Goal: Information Seeking & Learning: Learn about a topic

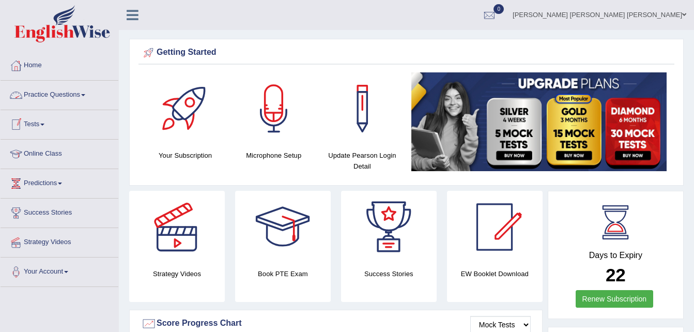
click at [89, 94] on link "Practice Questions" at bounding box center [60, 94] width 118 height 26
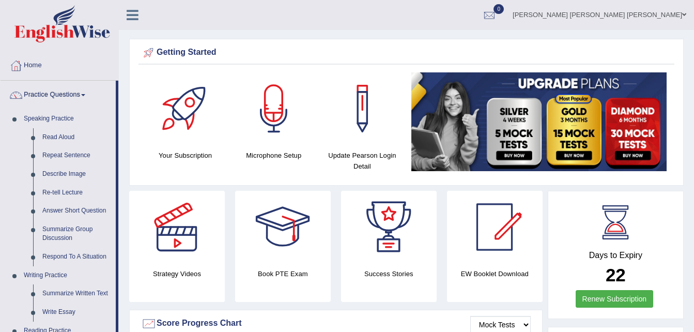
click at [63, 132] on link "Read Aloud" at bounding box center [77, 137] width 78 height 19
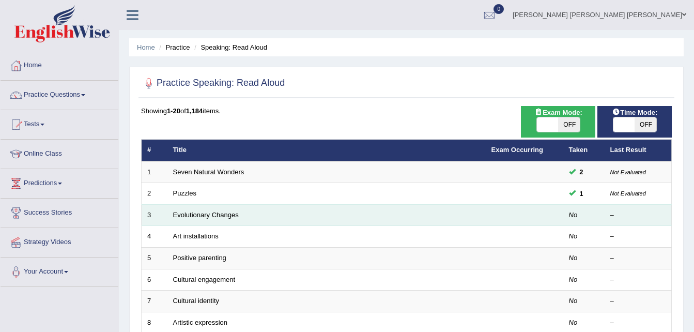
click at [357, 218] on td "Evolutionary Changes" at bounding box center [326, 215] width 318 height 22
click at [510, 219] on td at bounding box center [525, 215] width 78 height 22
click at [213, 212] on link "Evolutionary Changes" at bounding box center [206, 215] width 66 height 8
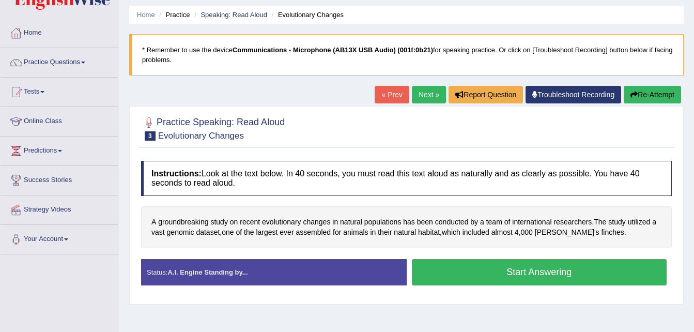
scroll to position [36, 0]
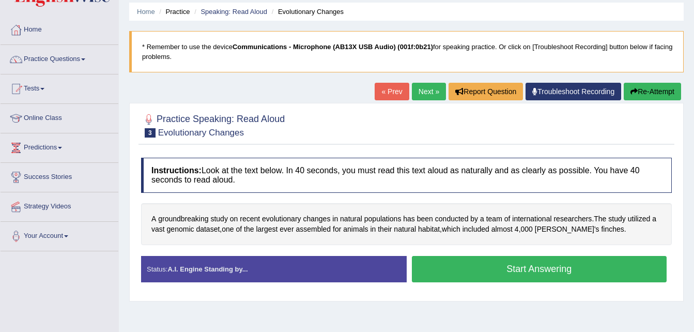
click at [514, 266] on button "Start Answering" at bounding box center [539, 269] width 255 height 26
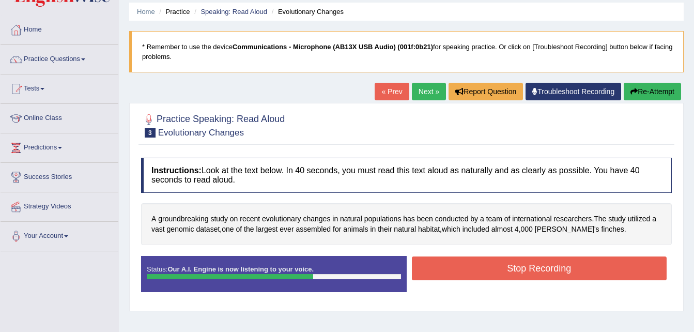
click at [514, 266] on button "Stop Recording" at bounding box center [539, 268] width 255 height 24
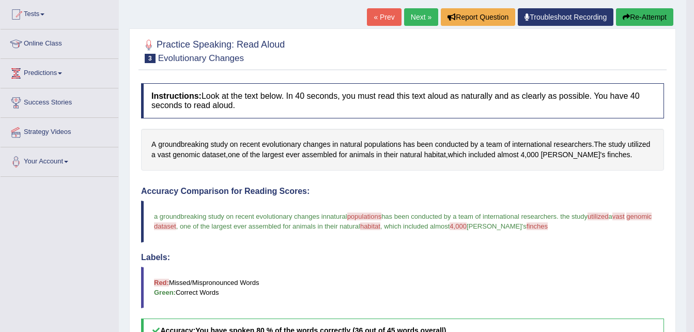
scroll to position [106, 0]
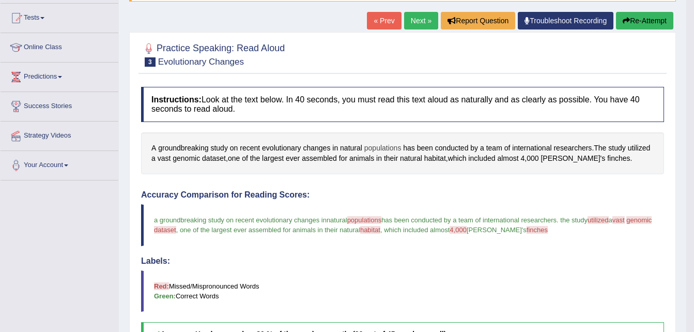
click at [384, 146] on span "populations" at bounding box center [382, 148] width 37 height 11
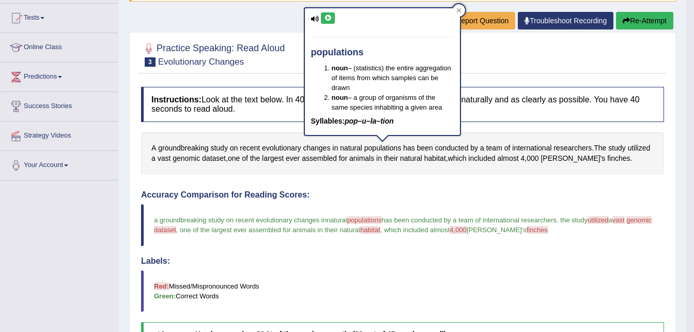
click at [323, 16] on button at bounding box center [328, 17] width 14 height 11
click at [328, 19] on icon at bounding box center [328, 18] width 8 height 6
click at [635, 147] on span "utilized" at bounding box center [639, 148] width 23 height 11
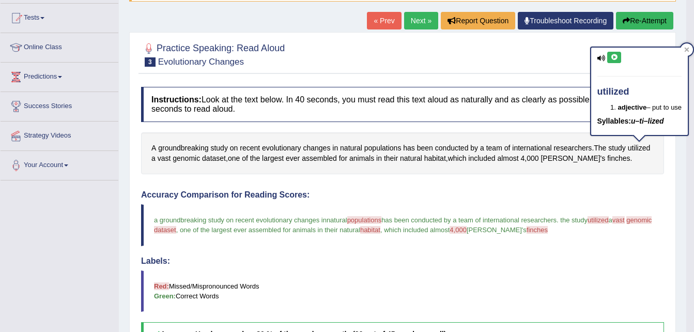
click at [602, 59] on icon at bounding box center [601, 58] width 8 height 7
click at [610, 55] on icon at bounding box center [614, 57] width 8 height 6
click at [163, 156] on span "vast" at bounding box center [164, 158] width 13 height 11
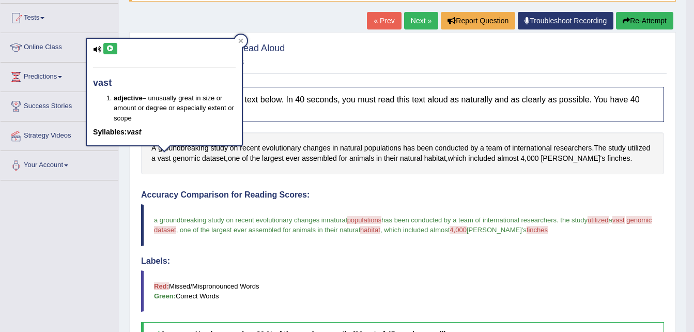
click at [111, 50] on icon at bounding box center [110, 48] width 8 height 6
click at [190, 157] on span "genomic" at bounding box center [186, 158] width 27 height 11
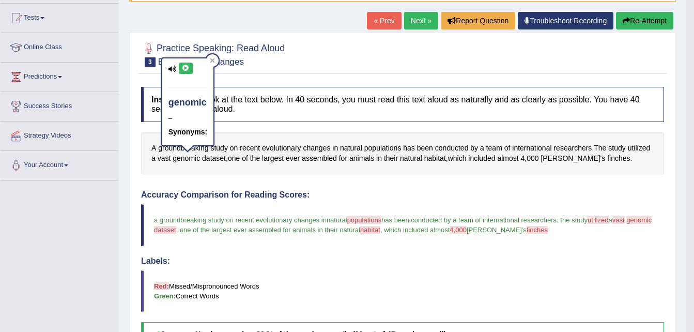
click at [185, 66] on icon at bounding box center [186, 68] width 8 height 6
click at [217, 159] on span "dataset" at bounding box center [214, 158] width 24 height 11
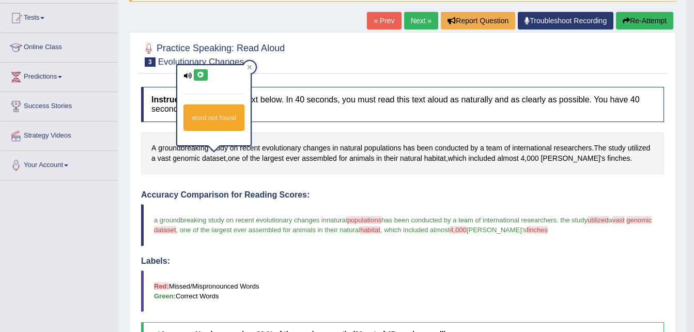
click at [199, 72] on icon at bounding box center [201, 75] width 8 height 6
click at [435, 157] on span "habitat" at bounding box center [435, 158] width 22 height 11
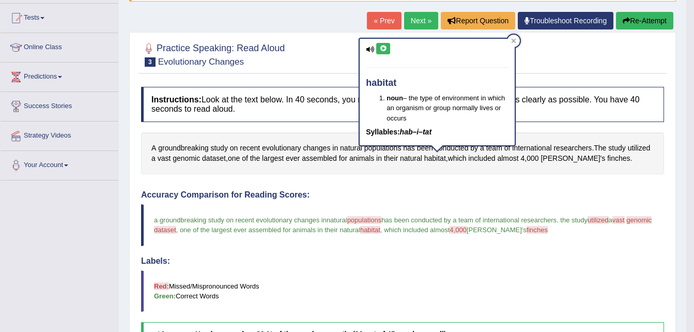
click at [380, 47] on icon at bounding box center [383, 48] width 8 height 6
click at [525, 158] on span "4" at bounding box center [523, 158] width 4 height 11
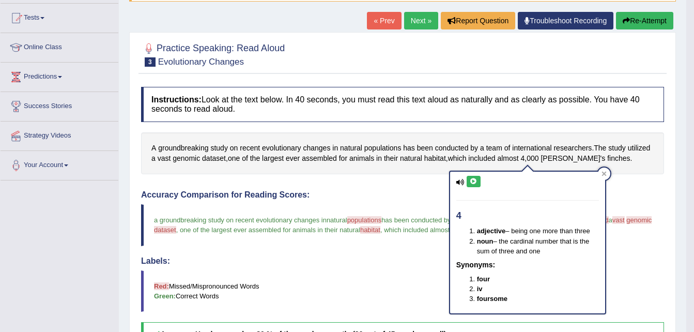
click at [472, 177] on button at bounding box center [474, 181] width 14 height 11
click at [605, 172] on icon at bounding box center [604, 173] width 5 height 5
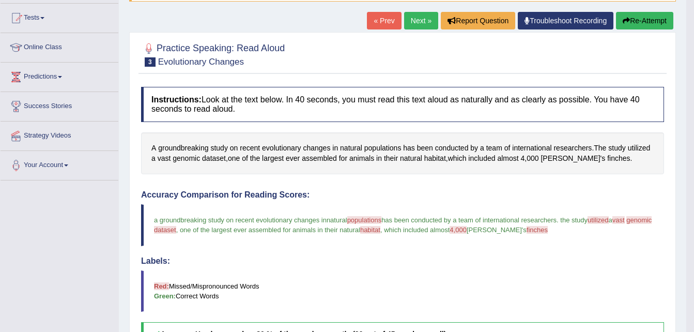
click at [530, 232] on span "finches" at bounding box center [537, 230] width 21 height 8
click at [607, 155] on span "finches" at bounding box center [618, 158] width 23 height 11
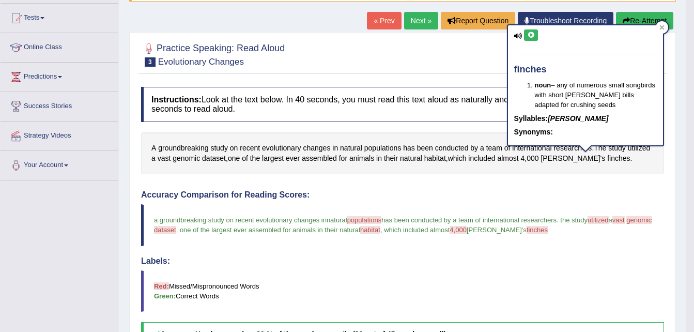
click at [530, 38] on icon at bounding box center [531, 35] width 8 height 6
click at [525, 36] on button at bounding box center [531, 34] width 14 height 11
click at [536, 158] on span "000" at bounding box center [533, 158] width 12 height 11
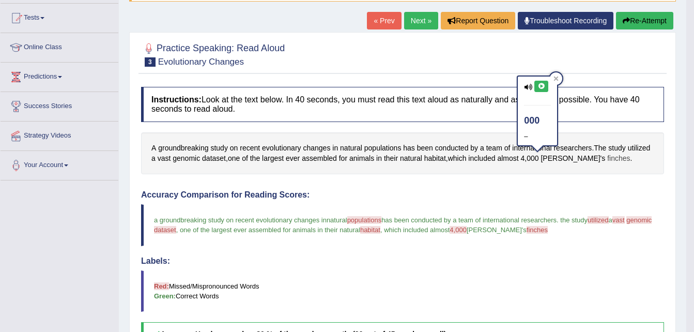
click at [607, 156] on span "finches" at bounding box center [618, 158] width 23 height 11
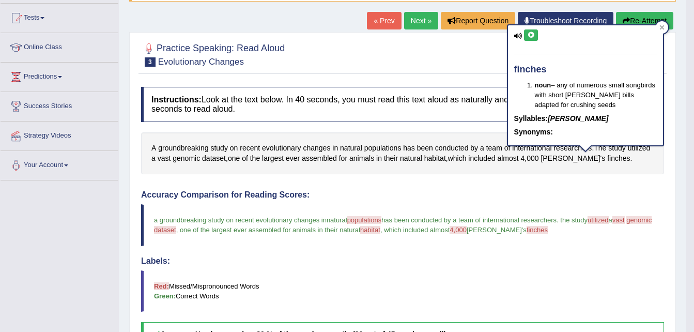
click at [526, 34] on button at bounding box center [531, 34] width 14 height 11
click at [534, 34] on icon at bounding box center [531, 35] width 8 height 6
click at [666, 27] on div at bounding box center [662, 27] width 12 height 12
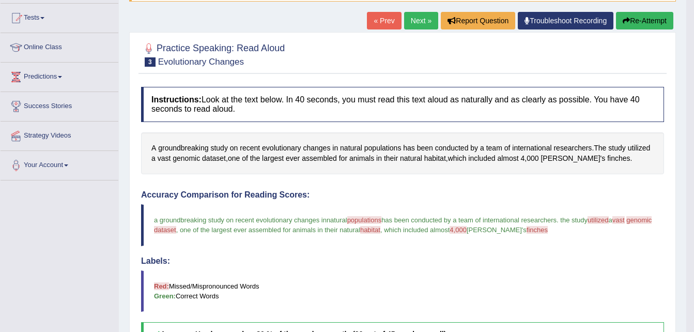
click at [639, 22] on button "Re-Attempt" at bounding box center [644, 21] width 57 height 18
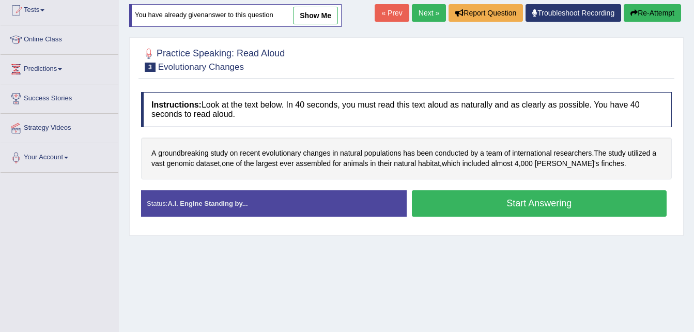
click at [592, 204] on button "Start Answering" at bounding box center [539, 203] width 255 height 26
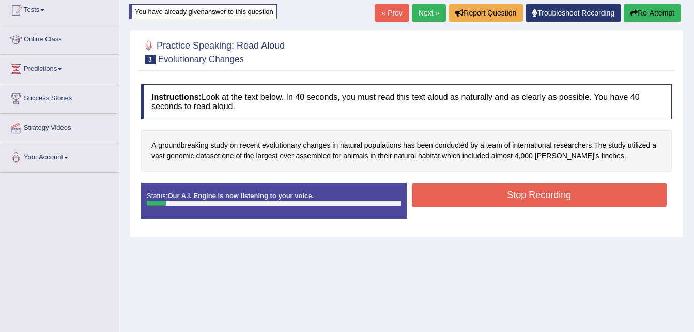
scroll to position [106, 0]
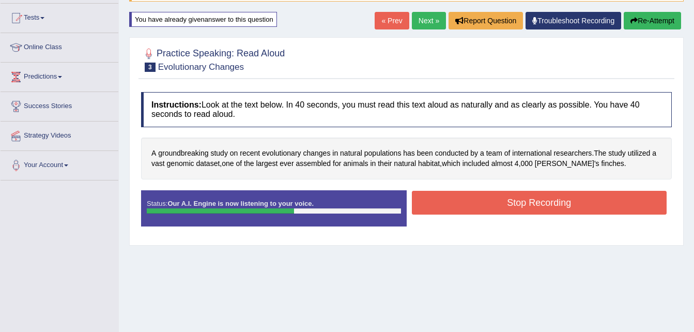
click at [592, 204] on button "Stop Recording" at bounding box center [539, 203] width 255 height 24
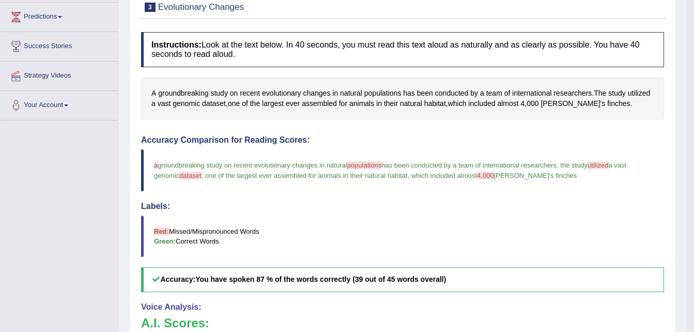
scroll to position [125, 0]
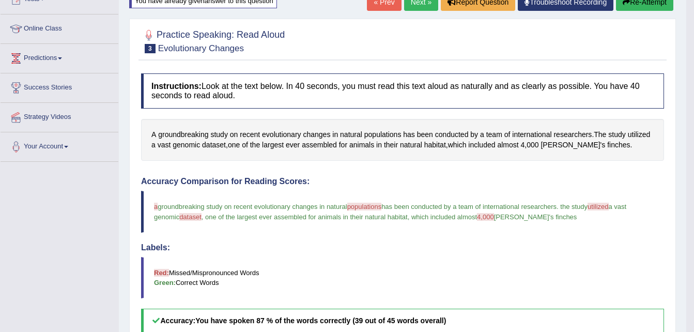
click at [633, 7] on button "Re-Attempt" at bounding box center [644, 2] width 57 height 18
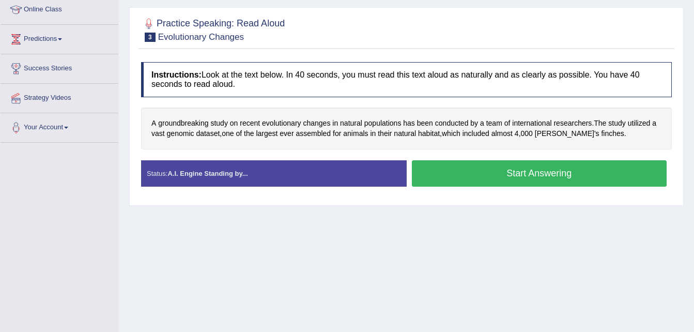
scroll to position [125, 0]
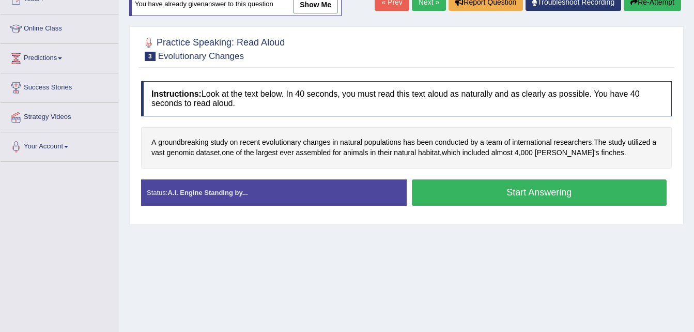
click at [486, 168] on div "Instructions: Look at the text below. In 40 seconds, you must read this text al…" at bounding box center [407, 147] width 536 height 143
click at [494, 196] on button "Start Answering" at bounding box center [539, 192] width 255 height 26
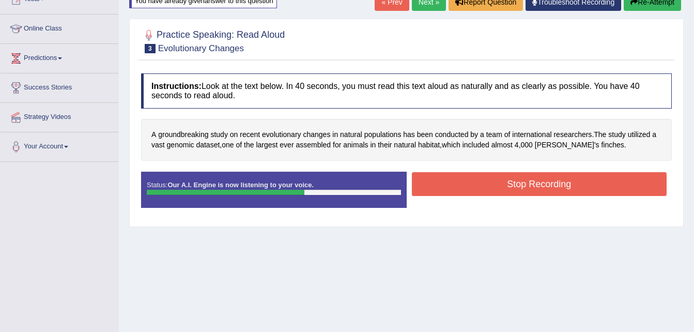
click at [498, 176] on button "Stop Recording" at bounding box center [539, 184] width 255 height 24
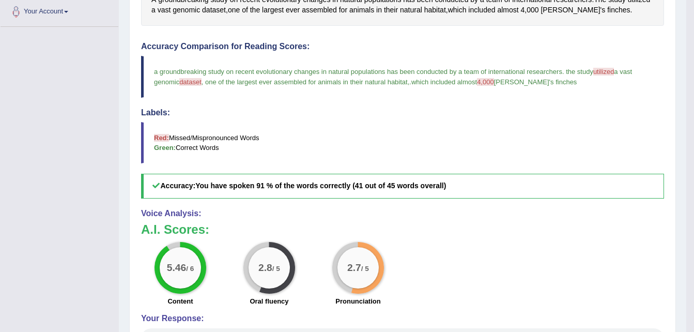
scroll to position [115, 0]
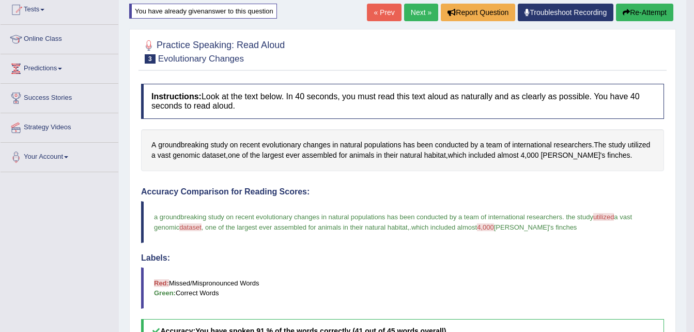
click at [423, 12] on link "Next »" at bounding box center [421, 13] width 34 height 18
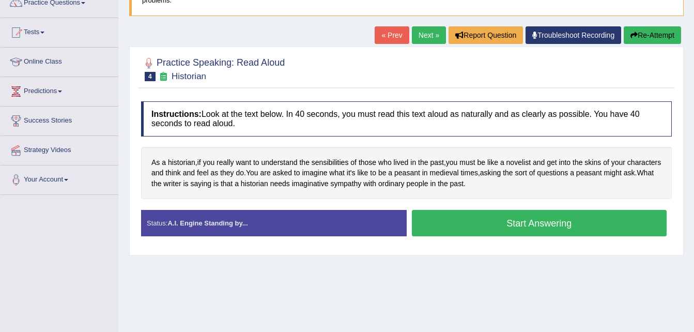
scroll to position [90, 0]
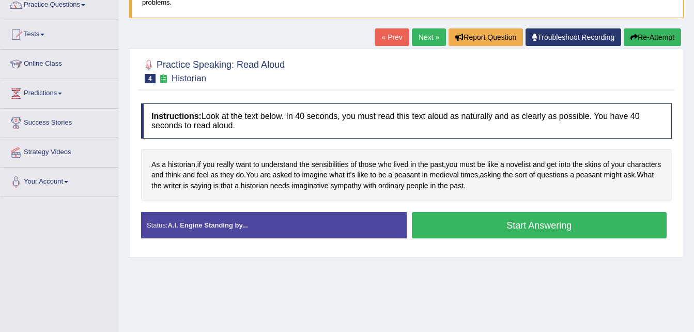
click at [523, 224] on button "Start Answering" at bounding box center [539, 225] width 255 height 26
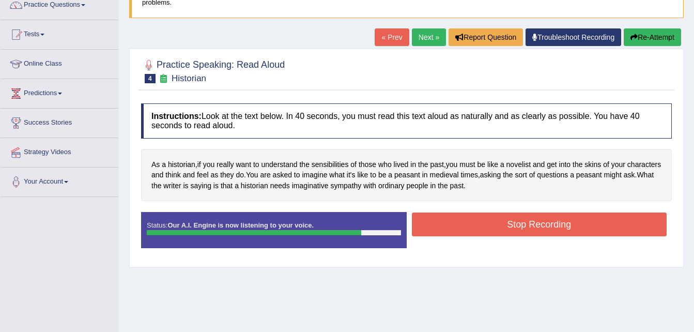
click at [523, 224] on button "Stop Recording" at bounding box center [539, 224] width 255 height 24
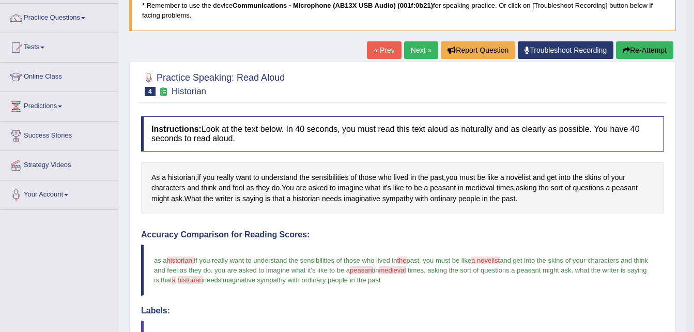
scroll to position [24, 0]
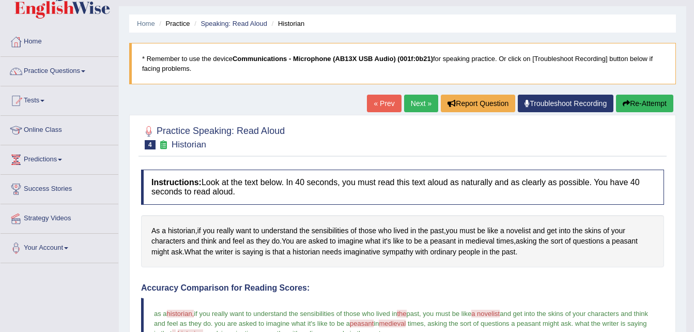
click at [417, 103] on link "Next »" at bounding box center [421, 104] width 34 height 18
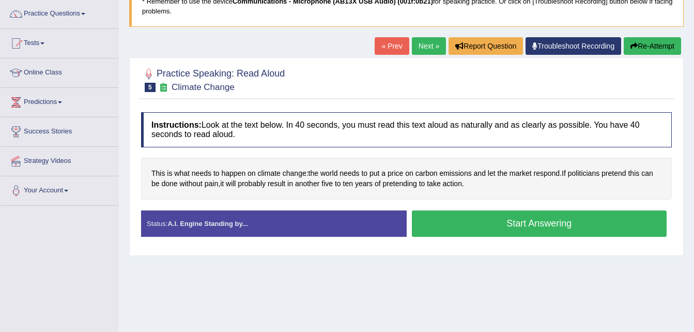
scroll to position [82, 0]
click at [541, 220] on button "Start Answering" at bounding box center [539, 223] width 255 height 26
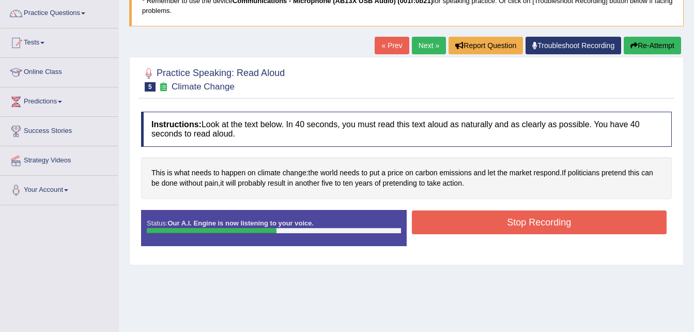
click at [541, 220] on button "Stop Recording" at bounding box center [539, 222] width 255 height 24
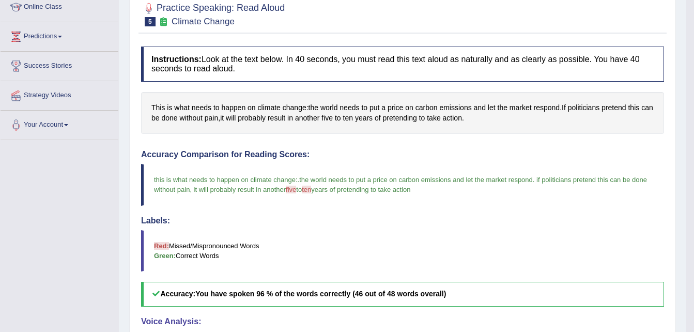
scroll to position [133, 0]
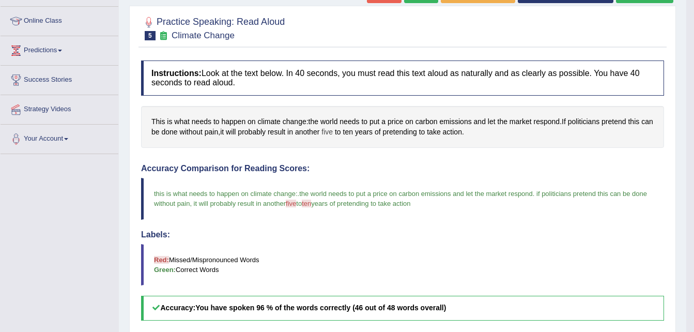
click at [333, 129] on span "five" at bounding box center [326, 132] width 11 height 11
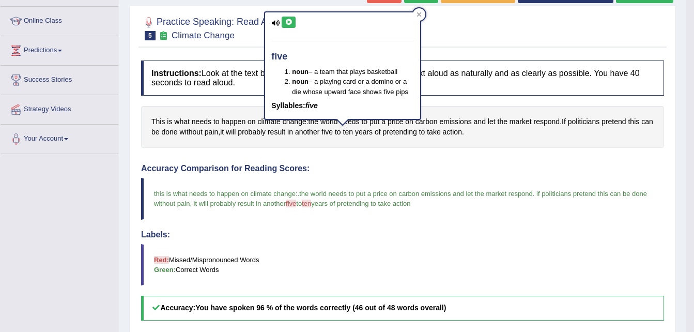
click at [289, 20] on icon at bounding box center [289, 22] width 8 height 6
click at [353, 130] on span "ten" at bounding box center [348, 132] width 10 height 11
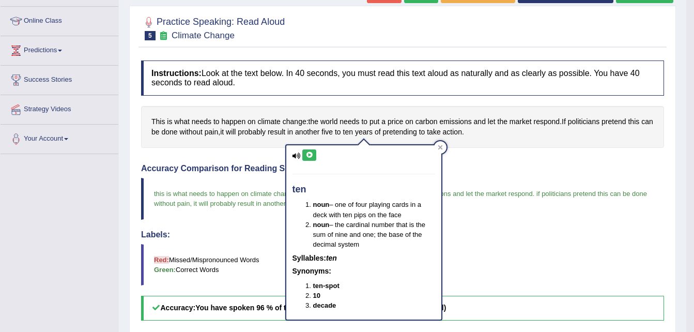
click at [308, 154] on icon at bounding box center [309, 155] width 8 height 6
click at [435, 144] on div at bounding box center [440, 147] width 12 height 12
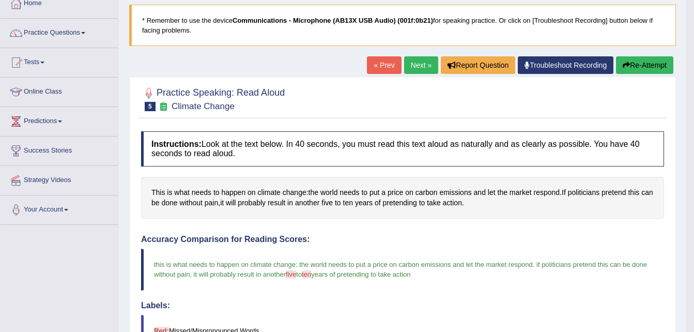
scroll to position [30, 0]
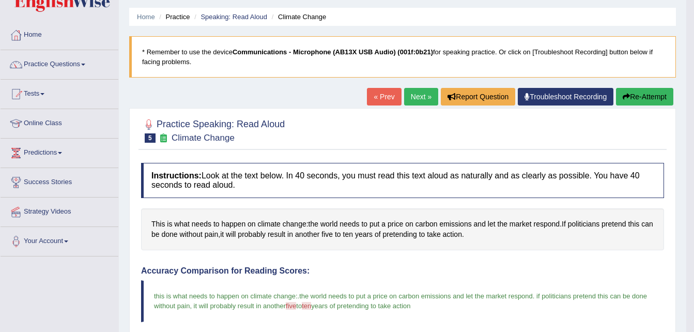
click at [410, 93] on link "Next »" at bounding box center [421, 97] width 34 height 18
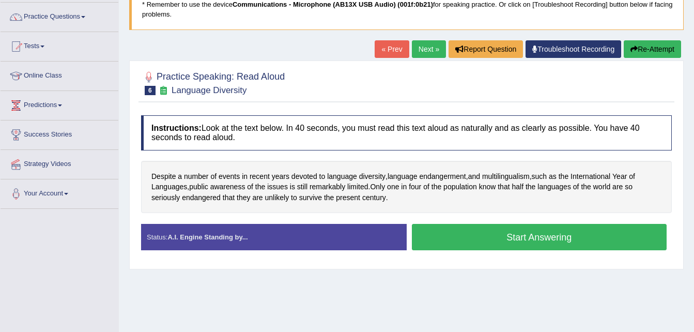
scroll to position [72, 0]
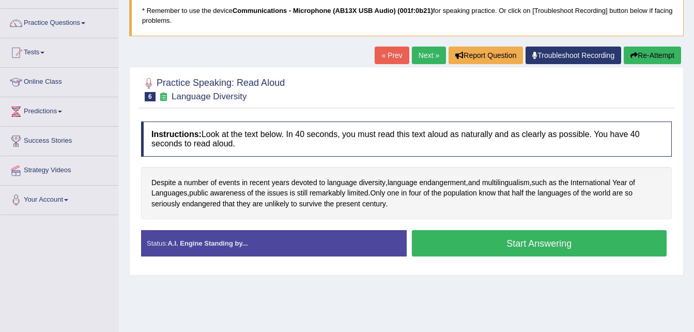
click at [547, 244] on button "Start Answering" at bounding box center [539, 243] width 255 height 26
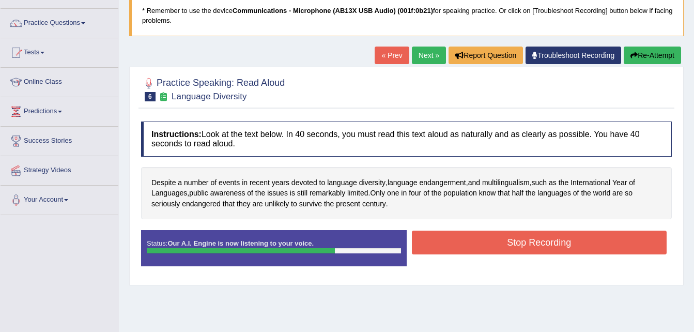
click at [547, 244] on button "Stop Recording" at bounding box center [539, 243] width 255 height 24
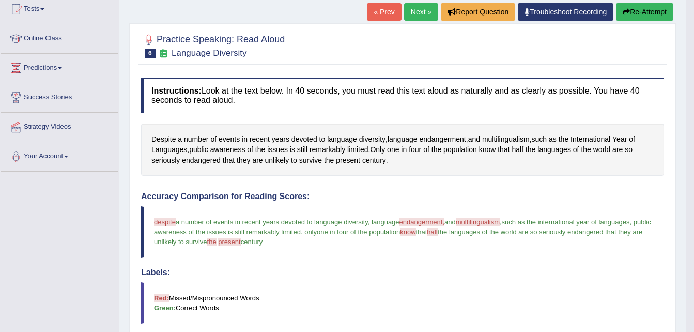
scroll to position [112, 0]
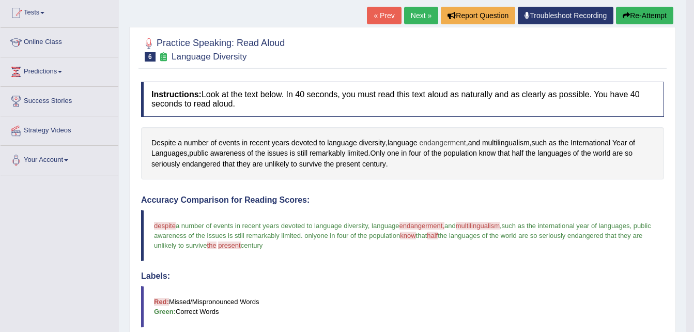
click at [441, 144] on span "endangerment" at bounding box center [442, 142] width 47 height 11
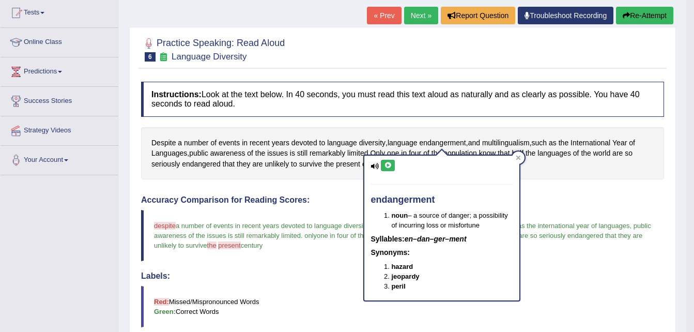
click at [384, 165] on icon at bounding box center [388, 165] width 8 height 6
click at [389, 166] on icon at bounding box center [388, 165] width 8 height 6
click at [520, 158] on icon at bounding box center [518, 157] width 5 height 5
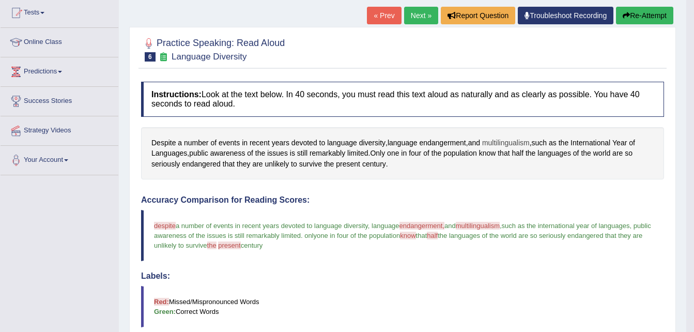
click at [509, 141] on span "multilingualism" at bounding box center [506, 142] width 48 height 11
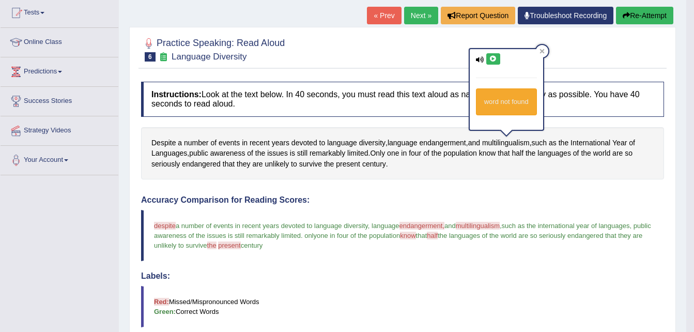
click at [494, 59] on icon at bounding box center [493, 59] width 8 height 6
click at [493, 140] on span "multilingualism" at bounding box center [506, 142] width 48 height 11
click at [490, 61] on icon at bounding box center [493, 59] width 8 height 6
click at [492, 59] on icon at bounding box center [493, 59] width 8 height 6
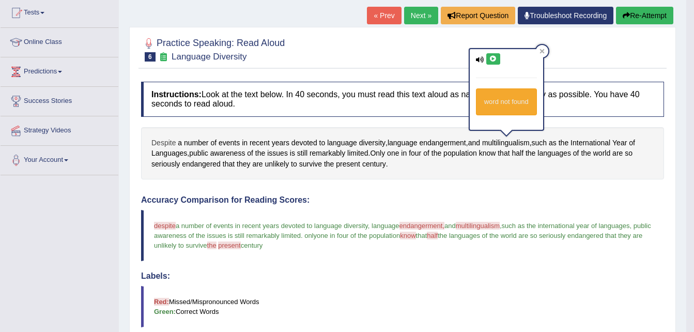
click at [163, 141] on span "Despite" at bounding box center [163, 142] width 24 height 11
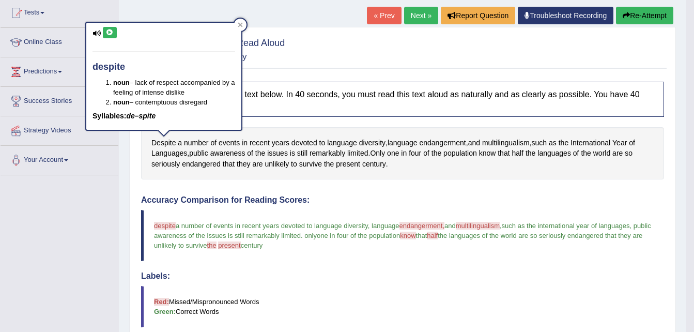
click at [108, 34] on icon at bounding box center [110, 32] width 8 height 6
click at [348, 165] on span "present" at bounding box center [348, 164] width 24 height 11
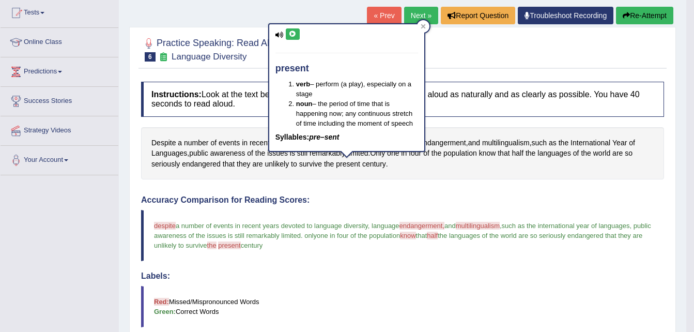
click at [295, 36] on icon at bounding box center [293, 34] width 8 height 6
click at [420, 30] on div at bounding box center [423, 26] width 12 height 12
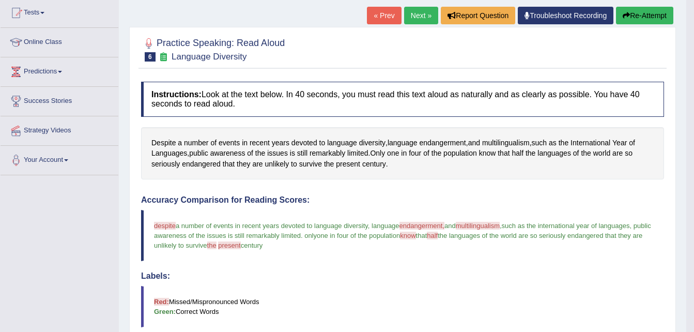
click at [412, 8] on link "Next »" at bounding box center [421, 16] width 34 height 18
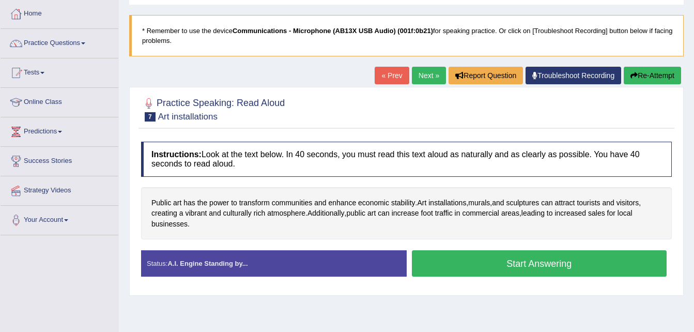
scroll to position [61, 0]
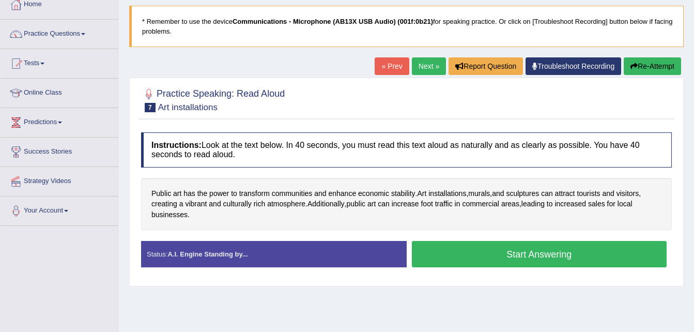
click at [504, 252] on button "Start Answering" at bounding box center [539, 254] width 255 height 26
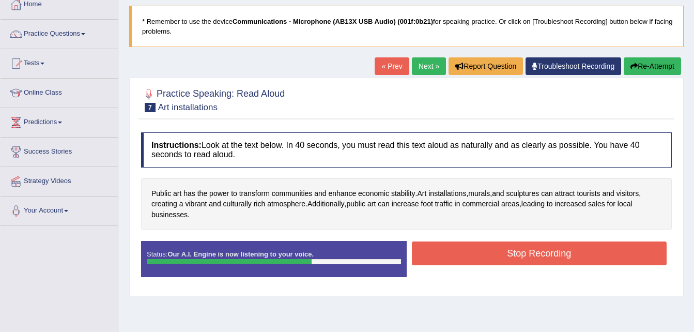
click at [504, 252] on button "Stop Recording" at bounding box center [539, 253] width 255 height 24
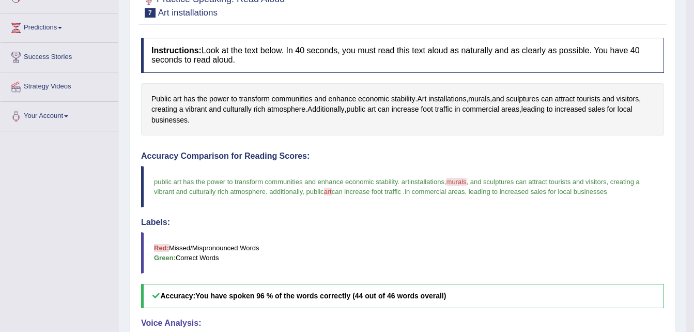
scroll to position [153, 0]
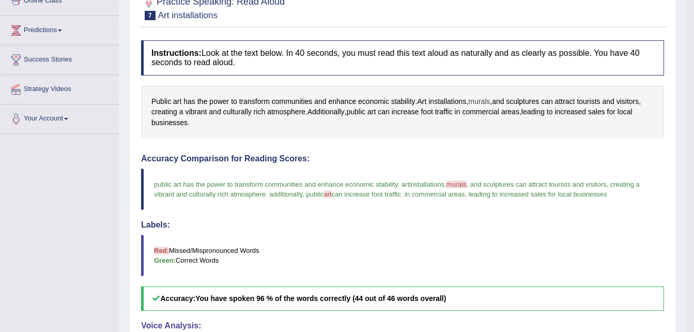
click at [486, 100] on span "murals" at bounding box center [479, 101] width 22 height 11
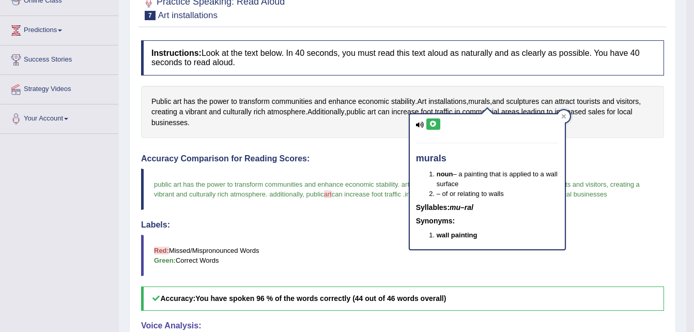
click at [433, 126] on icon at bounding box center [433, 124] width 8 height 6
click at [560, 115] on div at bounding box center [564, 116] width 12 height 12
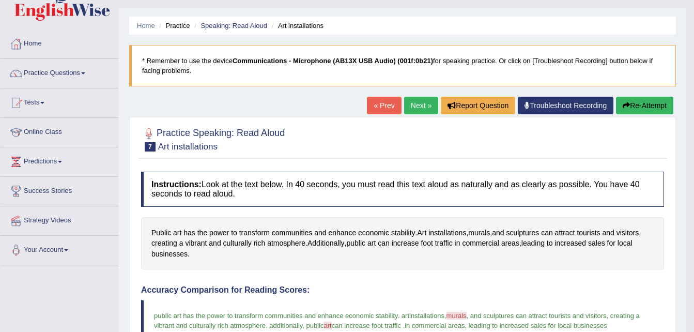
scroll to position [0, 0]
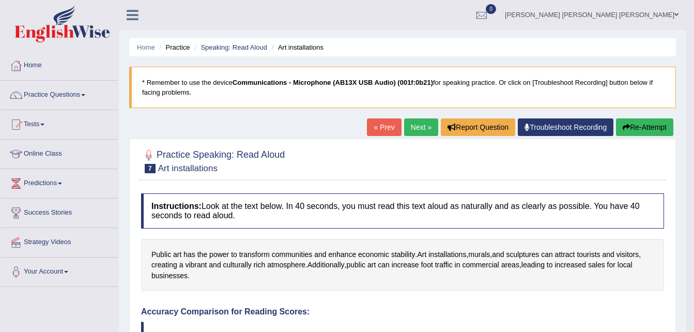
click at [416, 129] on link "Next »" at bounding box center [421, 127] width 34 height 18
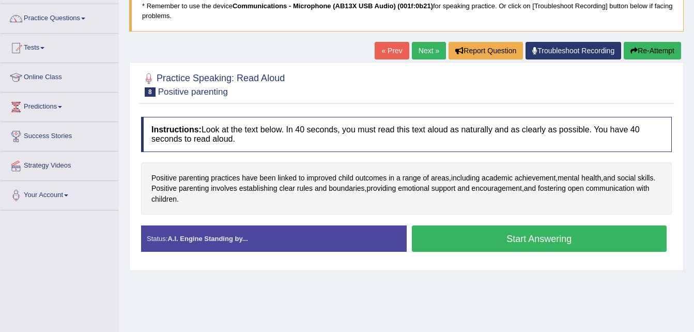
scroll to position [80, 0]
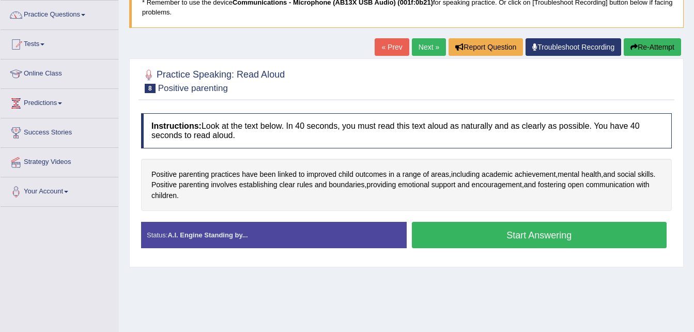
click at [548, 238] on button "Start Answering" at bounding box center [539, 235] width 255 height 26
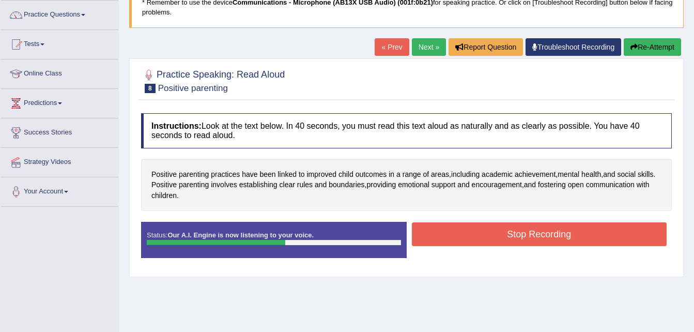
click at [548, 238] on button "Stop Recording" at bounding box center [539, 234] width 255 height 24
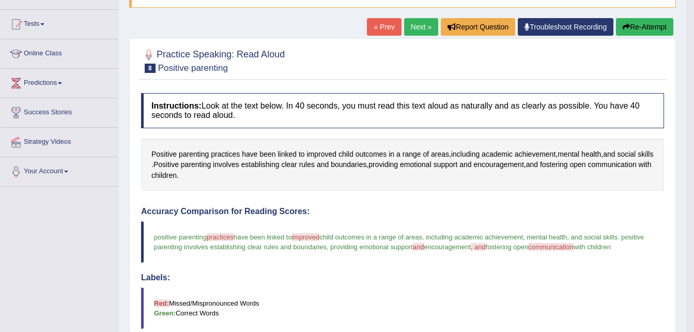
scroll to position [97, 0]
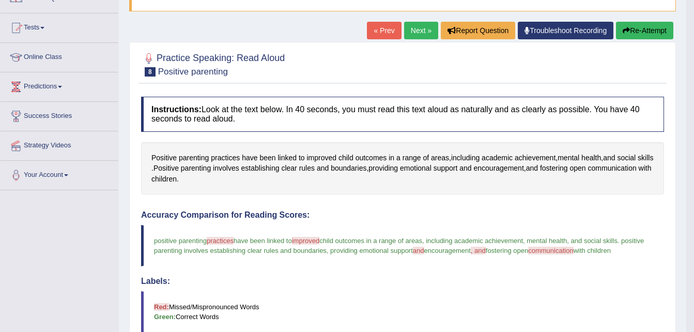
click at [649, 30] on button "Re-Attempt" at bounding box center [644, 31] width 57 height 18
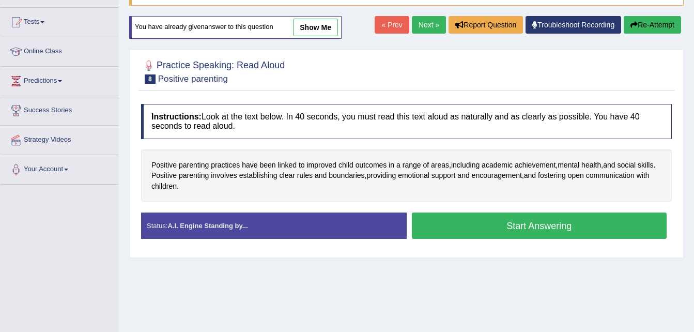
scroll to position [97, 0]
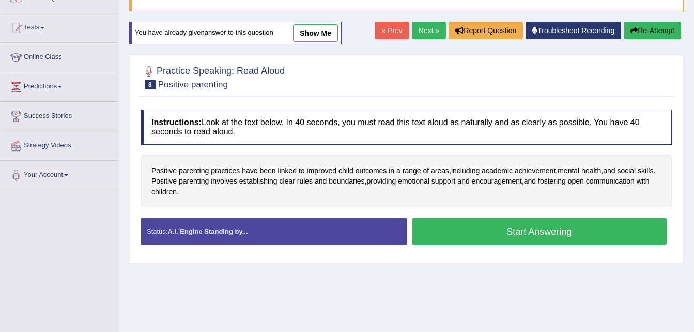
click at [483, 234] on button "Start Answering" at bounding box center [539, 231] width 255 height 26
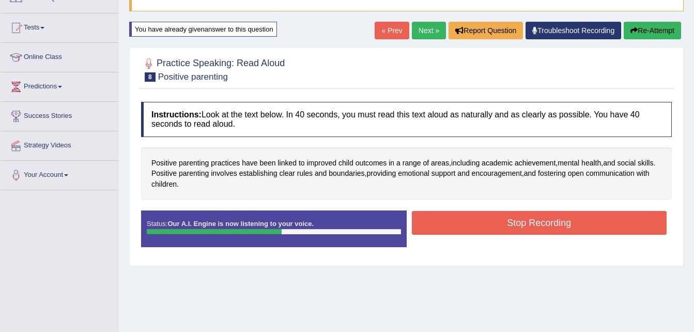
click at [454, 227] on button "Stop Recording" at bounding box center [539, 223] width 255 height 24
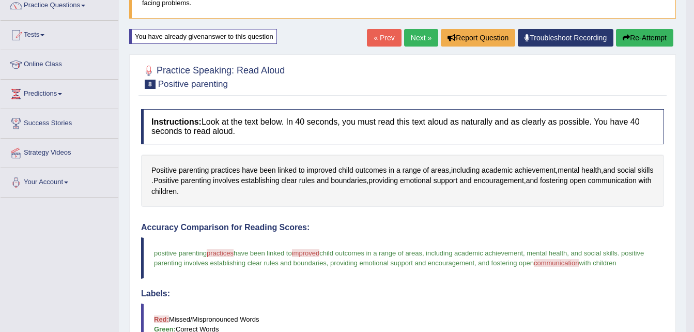
scroll to position [88, 0]
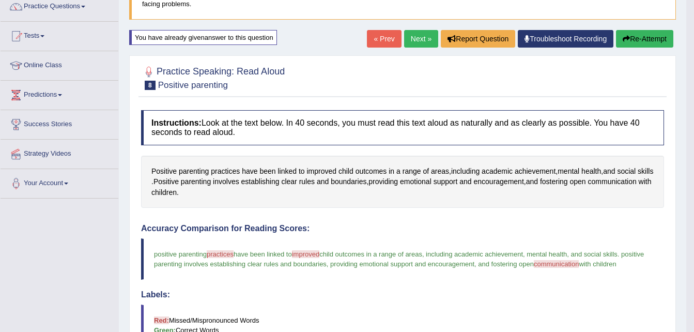
click at [645, 39] on button "Re-Attempt" at bounding box center [644, 39] width 57 height 18
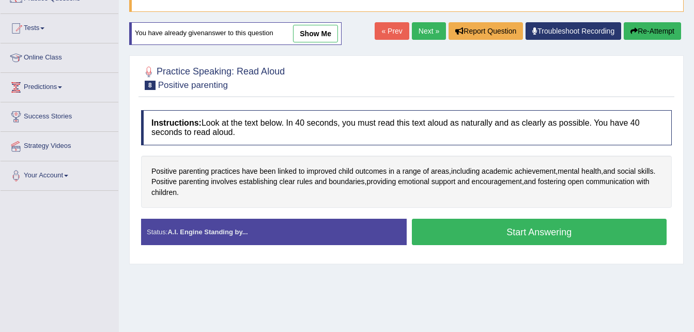
scroll to position [88, 0]
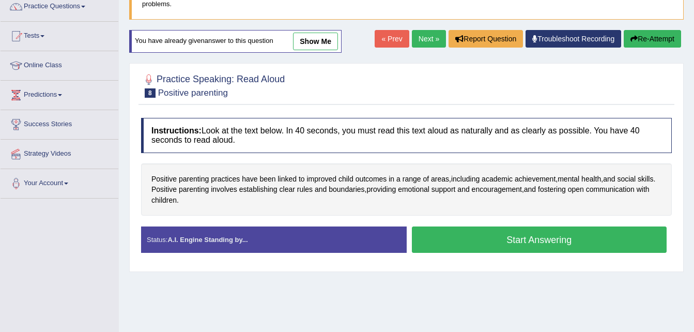
click at [488, 235] on button "Start Answering" at bounding box center [539, 239] width 255 height 26
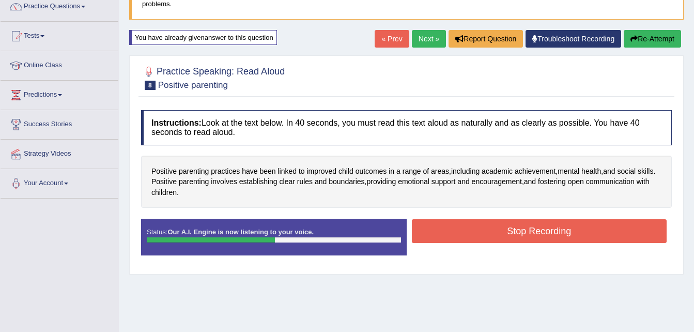
click at [488, 235] on button "Stop Recording" at bounding box center [539, 231] width 255 height 24
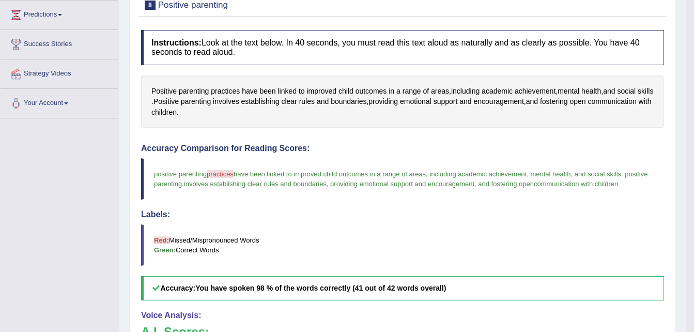
scroll to position [0, 0]
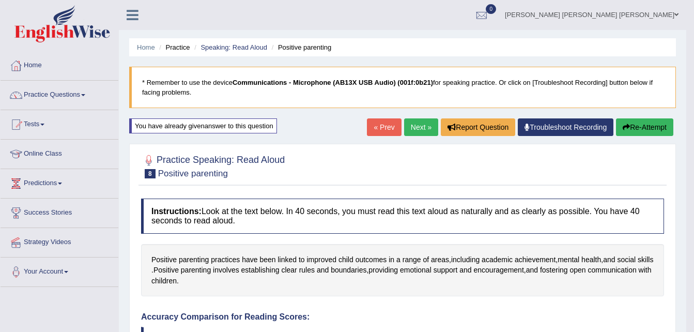
click at [421, 123] on link "Next »" at bounding box center [421, 127] width 34 height 18
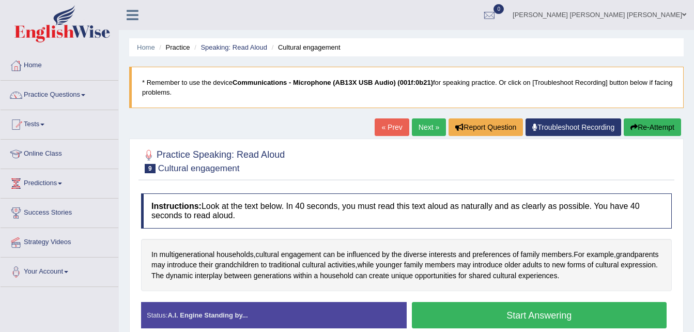
scroll to position [92, 0]
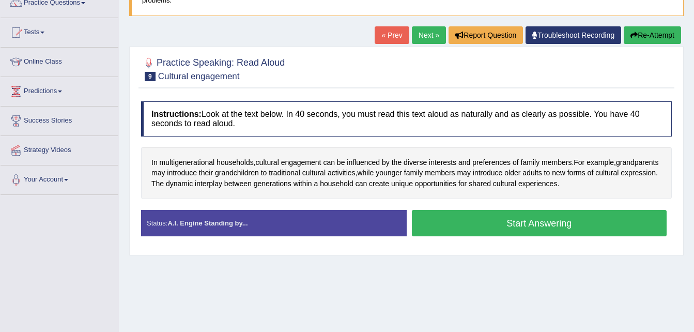
click at [495, 217] on button "Start Answering" at bounding box center [539, 223] width 255 height 26
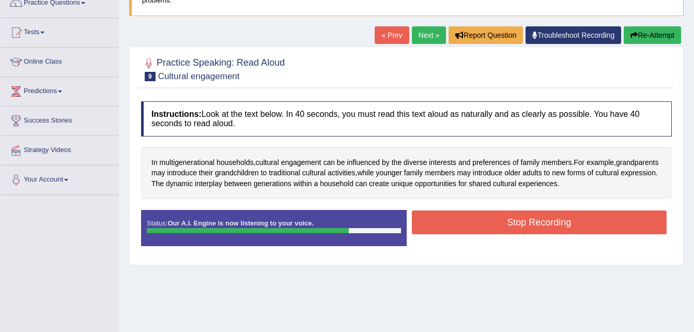
click at [495, 217] on button "Stop Recording" at bounding box center [539, 222] width 255 height 24
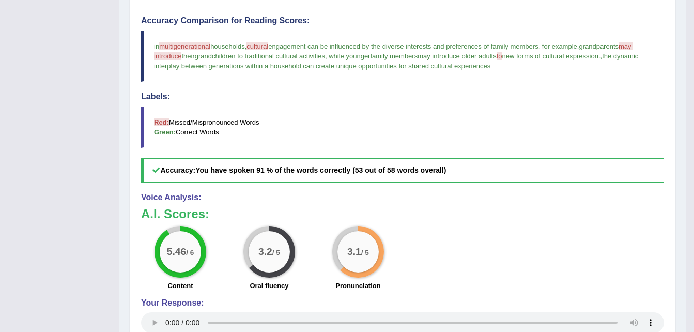
scroll to position [0, 0]
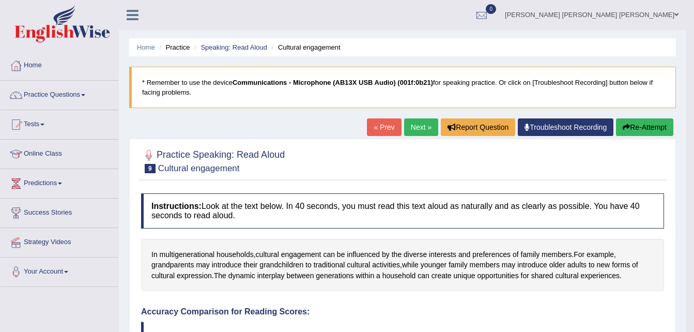
click at [652, 123] on button "Re-Attempt" at bounding box center [644, 127] width 57 height 18
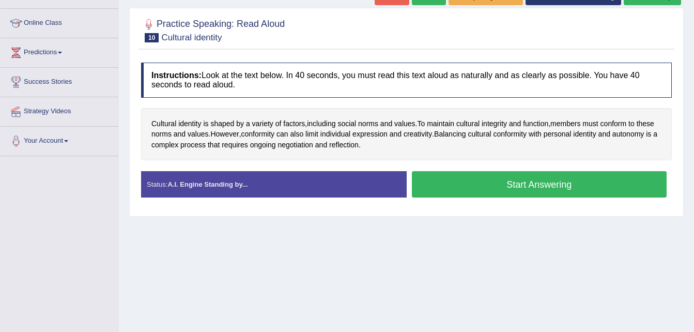
scroll to position [128, 0]
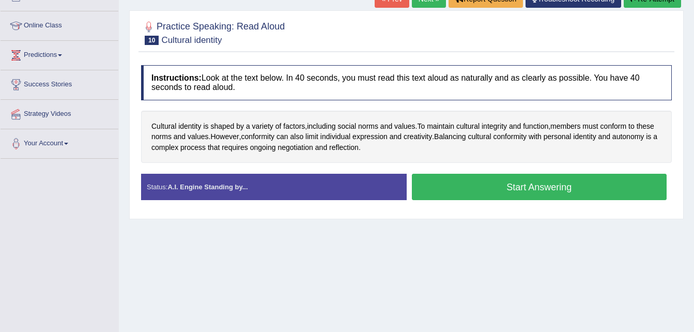
click at [507, 184] on button "Start Answering" at bounding box center [539, 187] width 255 height 26
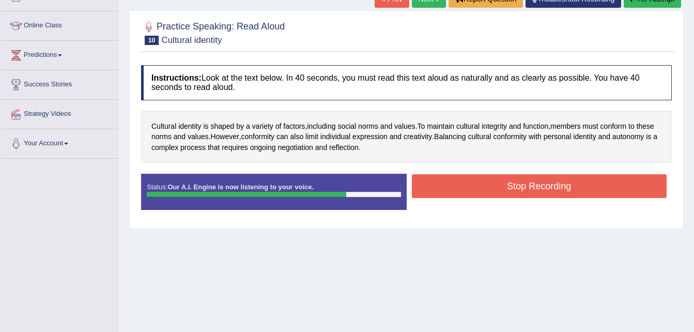
click at [507, 184] on button "Stop Recording" at bounding box center [539, 186] width 255 height 24
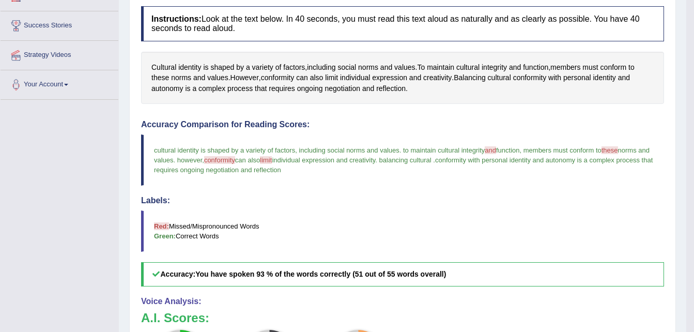
scroll to position [186, 0]
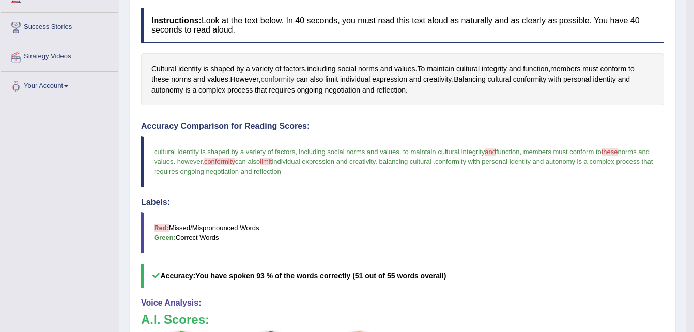
click at [292, 80] on span "conformity" at bounding box center [278, 79] width 34 height 11
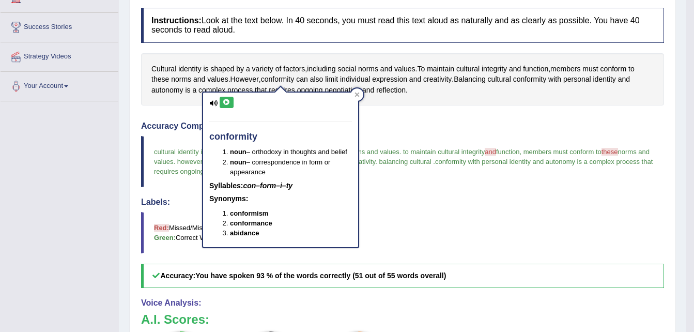
click at [222, 103] on button at bounding box center [227, 102] width 14 height 11
click at [360, 93] on div at bounding box center [357, 94] width 12 height 12
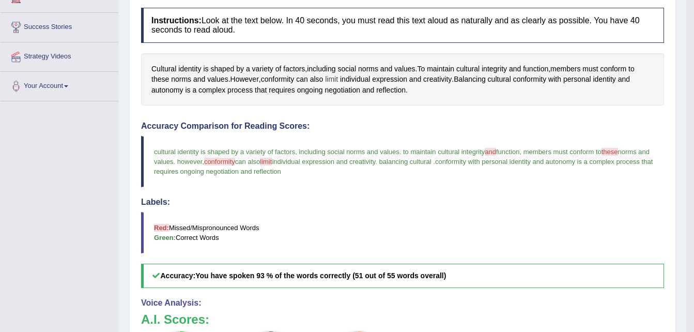
click at [336, 78] on span "limit" at bounding box center [331, 79] width 13 height 11
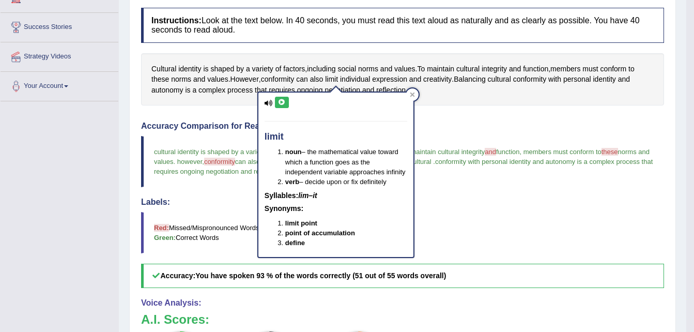
click at [277, 102] on button at bounding box center [282, 102] width 14 height 11
click at [408, 91] on div at bounding box center [412, 94] width 12 height 12
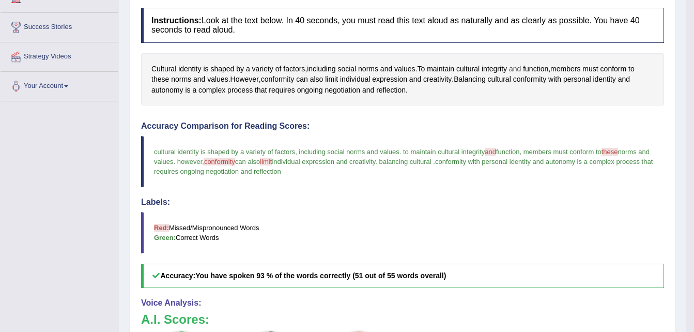
click at [521, 67] on span "and" at bounding box center [515, 69] width 12 height 11
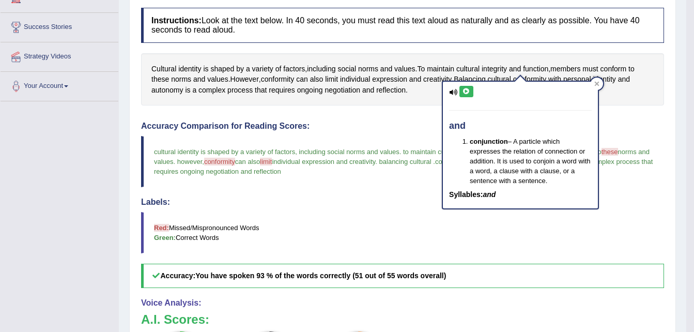
click at [468, 94] on icon at bounding box center [467, 91] width 8 height 6
click at [468, 89] on icon at bounding box center [467, 91] width 8 height 6
click at [599, 81] on div at bounding box center [597, 84] width 12 height 12
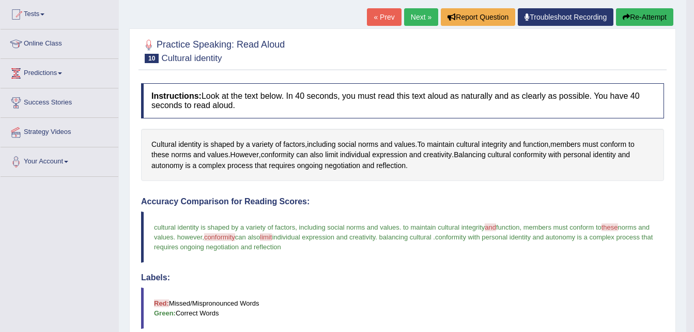
scroll to position [81, 0]
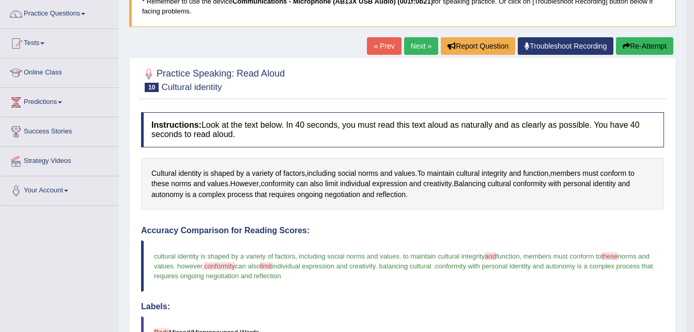
click at [419, 42] on link "Next »" at bounding box center [421, 46] width 34 height 18
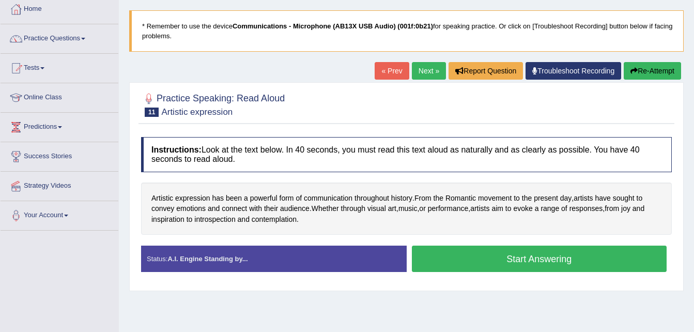
scroll to position [63, 0]
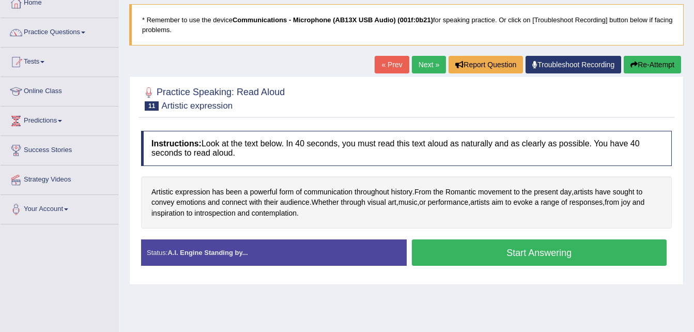
click at [541, 249] on button "Start Answering" at bounding box center [539, 252] width 255 height 26
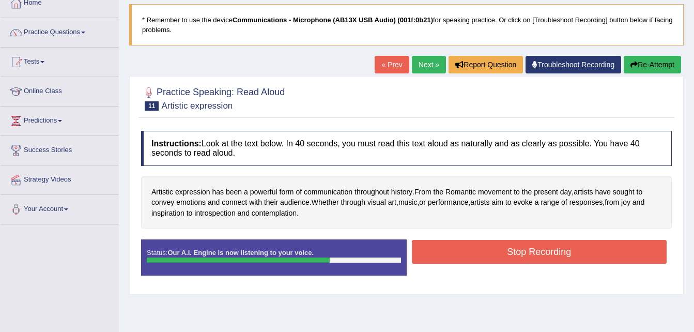
click at [529, 253] on button "Stop Recording" at bounding box center [539, 252] width 255 height 24
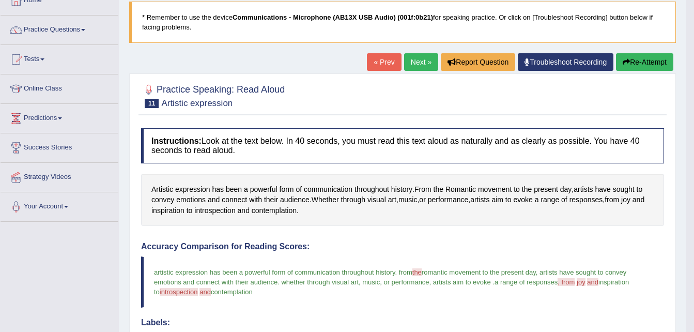
scroll to position [66, 0]
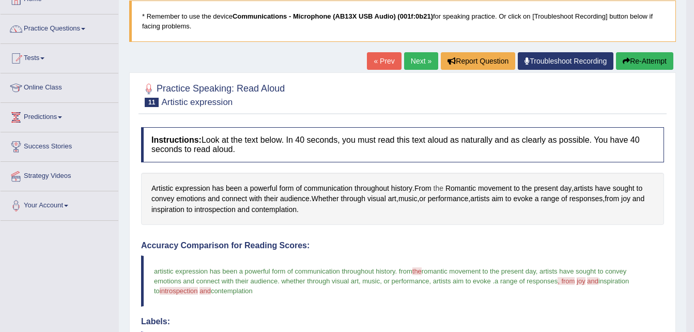
click at [443, 189] on span "the" at bounding box center [439, 188] width 10 height 11
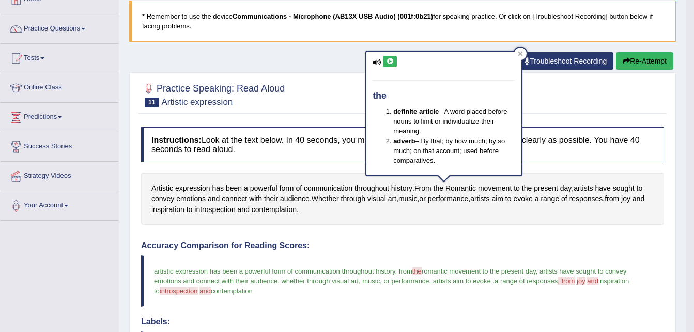
click at [390, 57] on button at bounding box center [390, 61] width 14 height 11
click at [167, 207] on span "inspiration" at bounding box center [167, 209] width 33 height 11
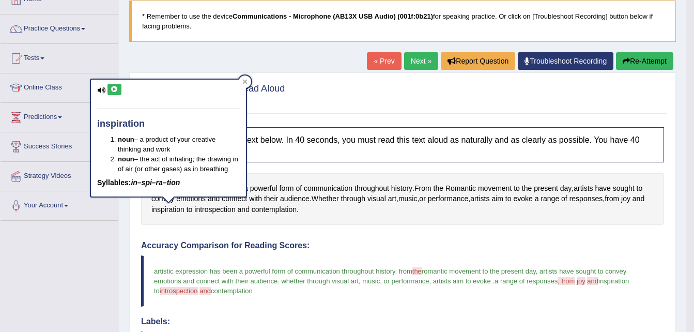
click at [112, 87] on icon at bounding box center [115, 89] width 8 height 6
click at [631, 194] on span "joy" at bounding box center [625, 198] width 9 height 11
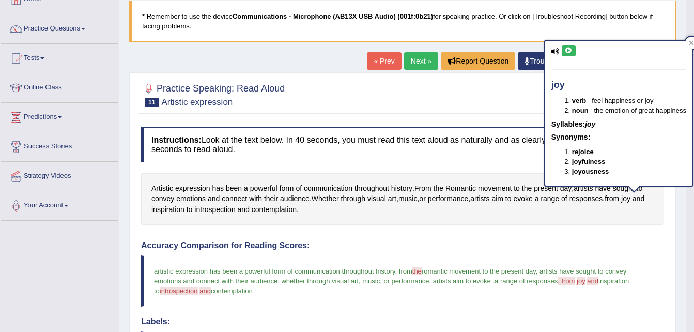
click at [565, 48] on icon at bounding box center [569, 51] width 8 height 6
click at [690, 37] on div at bounding box center [691, 43] width 12 height 12
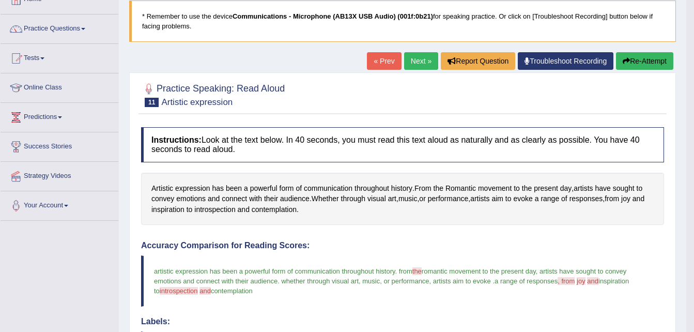
click at [411, 60] on link "Next »" at bounding box center [421, 61] width 34 height 18
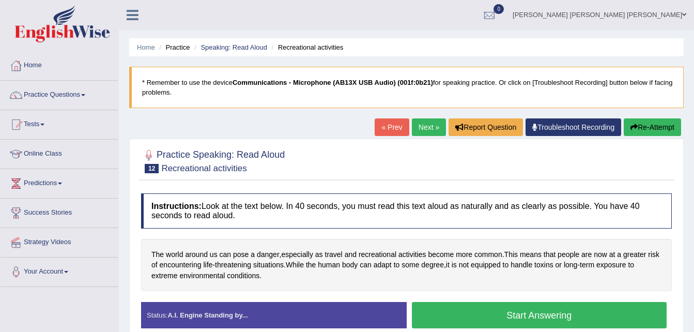
click at [465, 311] on button "Start Answering" at bounding box center [539, 315] width 255 height 26
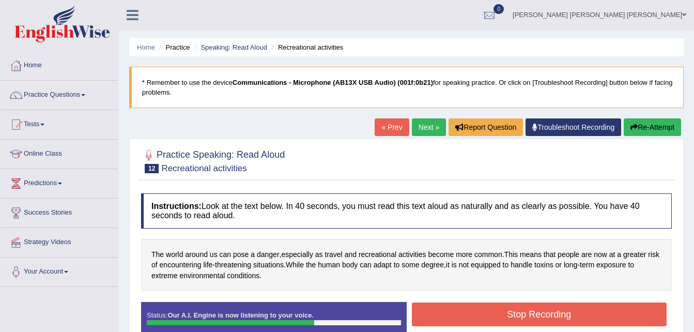
click at [491, 313] on button "Stop Recording" at bounding box center [539, 314] width 255 height 24
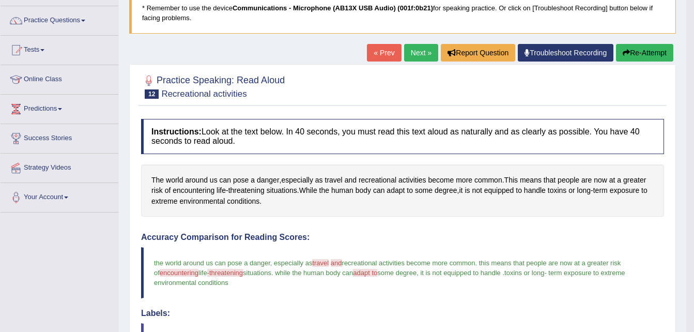
scroll to position [73, 0]
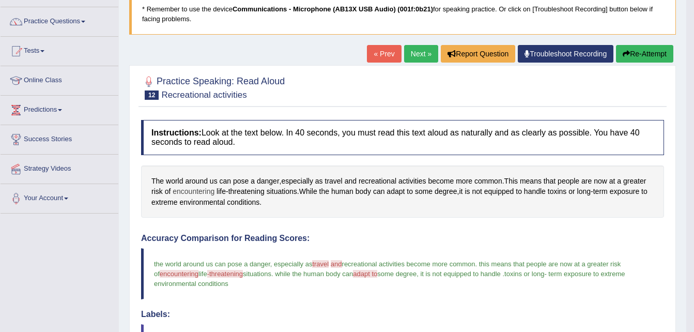
click at [196, 188] on span "encountering" at bounding box center [194, 191] width 42 height 11
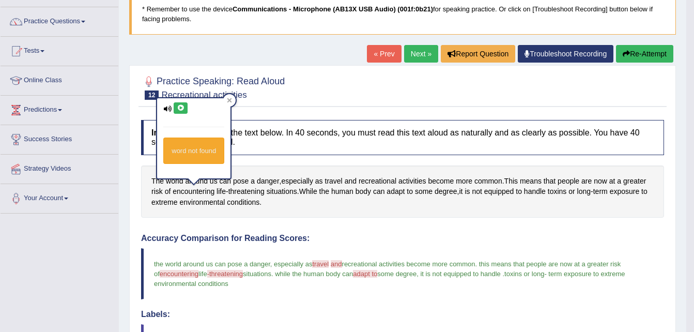
click at [181, 112] on button at bounding box center [181, 107] width 14 height 11
click at [241, 189] on span "threatening" at bounding box center [246, 191] width 36 height 11
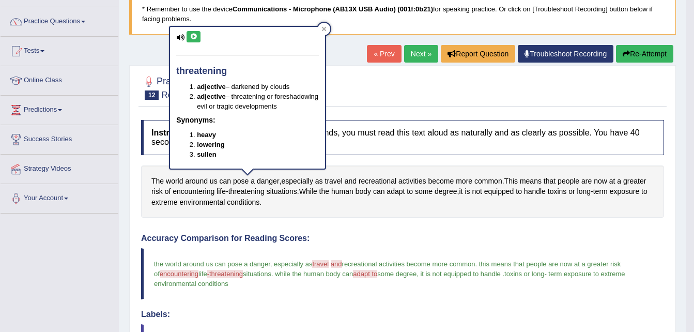
click at [195, 36] on icon at bounding box center [194, 37] width 8 height 6
click at [396, 192] on span "adapt" at bounding box center [396, 191] width 18 height 11
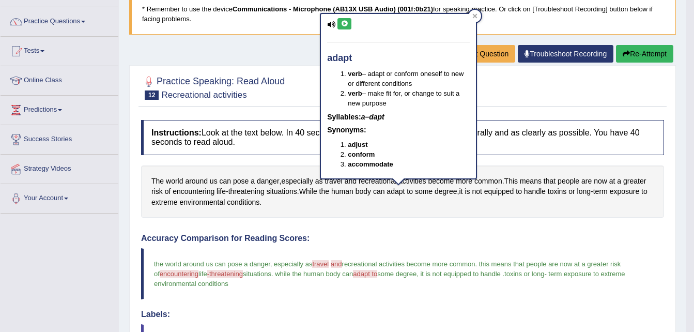
click at [348, 21] on button at bounding box center [344, 23] width 14 height 11
click at [472, 15] on div at bounding box center [475, 16] width 12 height 12
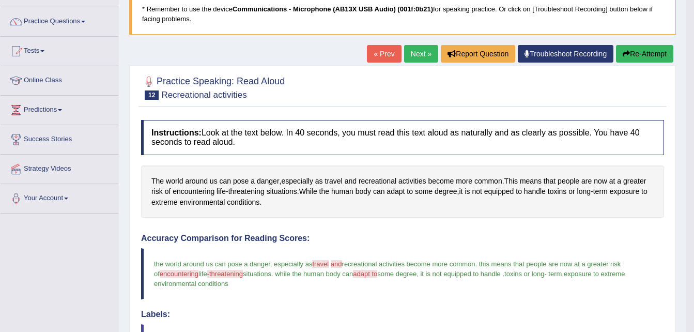
click at [419, 52] on link "Next »" at bounding box center [421, 54] width 34 height 18
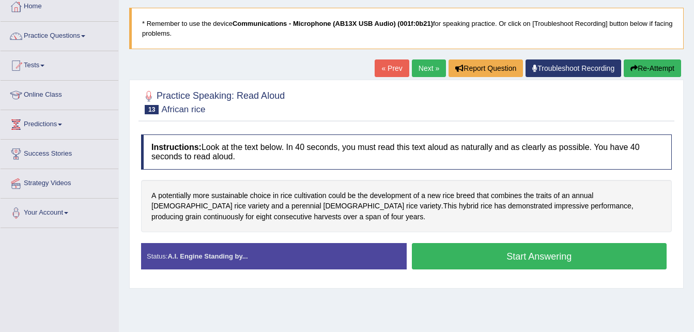
scroll to position [62, 0]
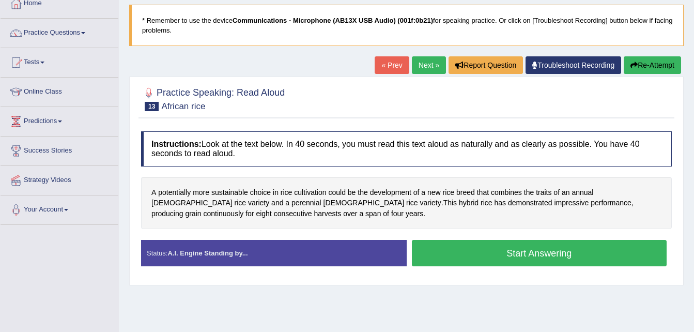
click at [530, 250] on button "Start Answering" at bounding box center [539, 253] width 255 height 26
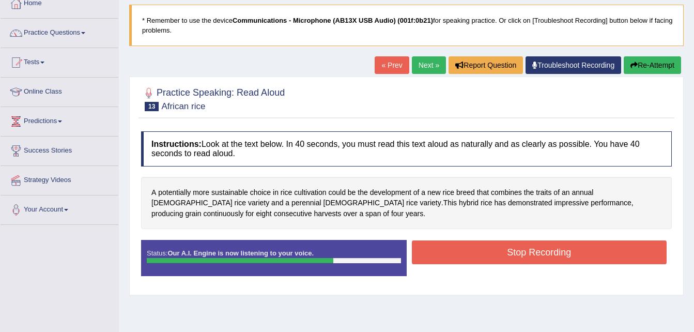
click at [530, 250] on button "Stop Recording" at bounding box center [539, 252] width 255 height 24
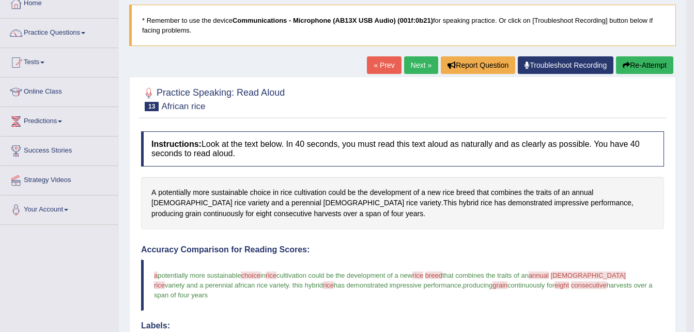
drag, startPoint x: 530, startPoint y: 250, endPoint x: 701, endPoint y: 125, distance: 211.6
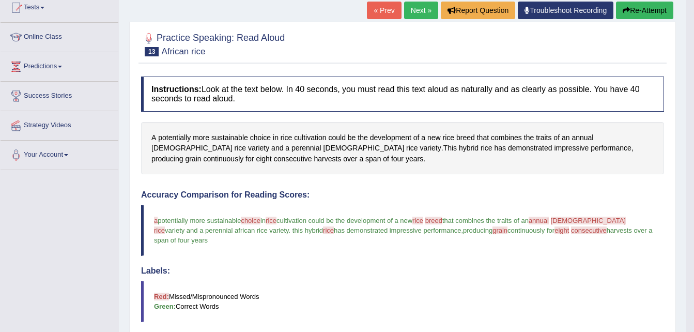
scroll to position [116, 0]
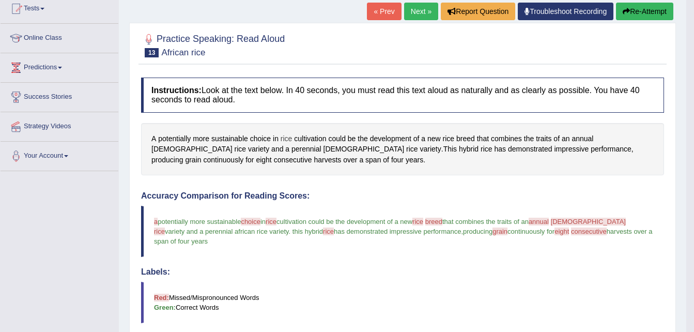
click at [284, 136] on span "rice" at bounding box center [287, 138] width 12 height 11
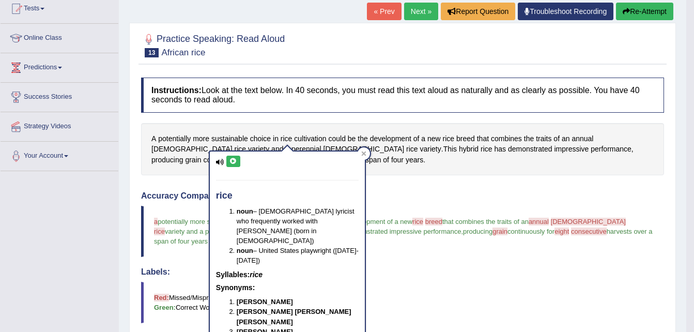
click at [232, 157] on button at bounding box center [233, 161] width 14 height 11
click at [312, 155] on span "consecutive" at bounding box center [293, 160] width 38 height 11
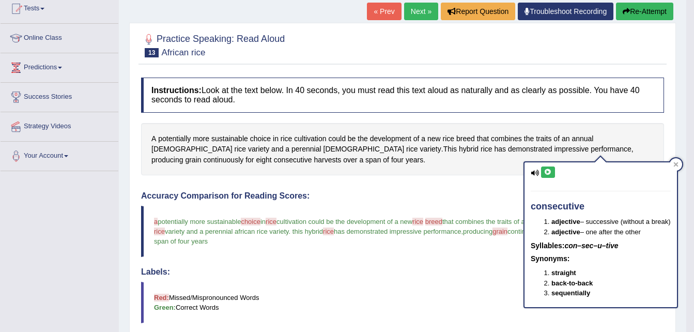
click at [541, 170] on button at bounding box center [548, 171] width 14 height 11
click at [151, 137] on span "A" at bounding box center [153, 138] width 5 height 11
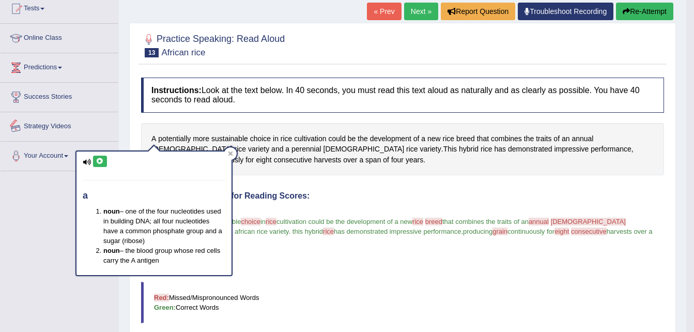
click at [98, 160] on icon at bounding box center [100, 161] width 8 height 6
click at [631, 10] on button "Re-Attempt" at bounding box center [644, 12] width 57 height 18
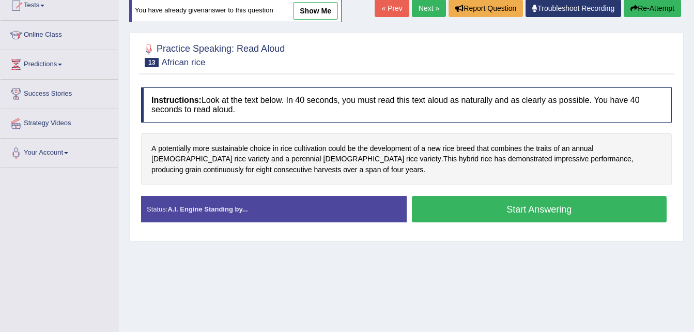
scroll to position [119, 0]
click at [456, 207] on button "Start Answering" at bounding box center [539, 209] width 255 height 26
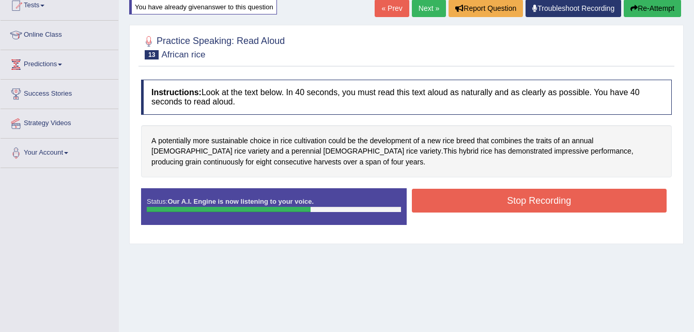
click at [456, 207] on button "Stop Recording" at bounding box center [539, 201] width 255 height 24
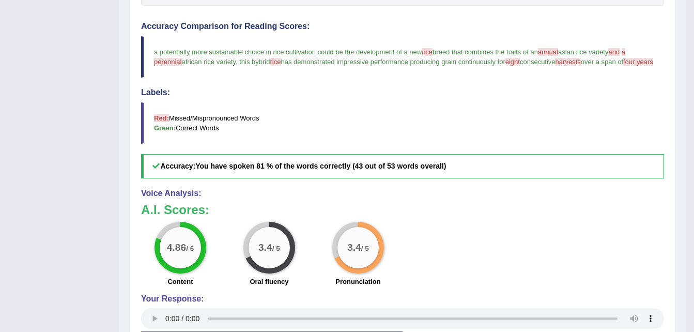
scroll to position [0, 0]
